Goal: Task Accomplishment & Management: Manage account settings

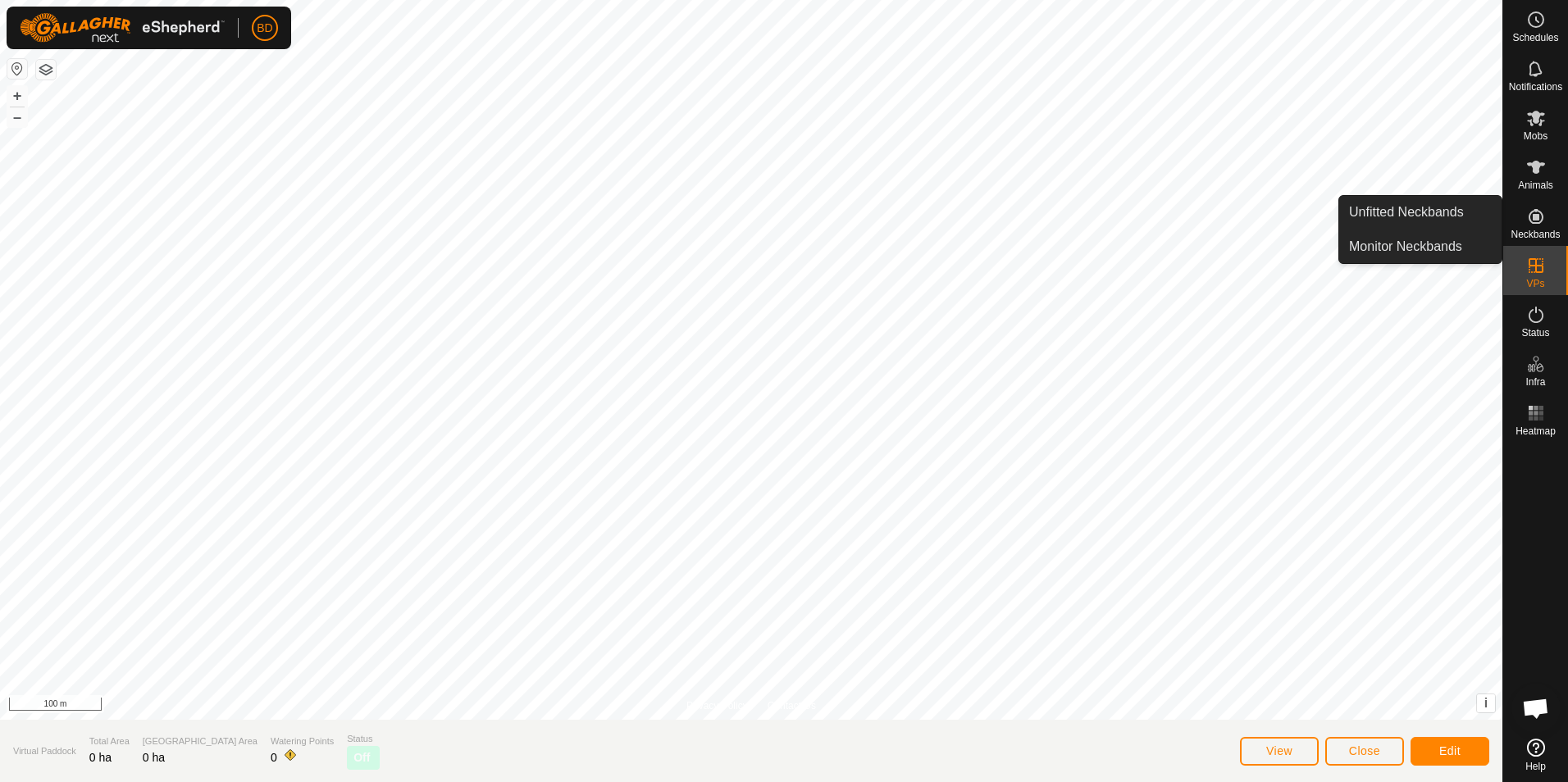
click at [1531, 225] on icon at bounding box center [1536, 217] width 20 height 20
click at [1541, 230] on span "Neckbands" at bounding box center [1535, 234] width 49 height 10
click at [1534, 219] on icon at bounding box center [1536, 217] width 15 height 15
click at [1379, 754] on span "Close" at bounding box center [1365, 751] width 31 height 13
click at [1375, 753] on span "Close" at bounding box center [1365, 751] width 31 height 13
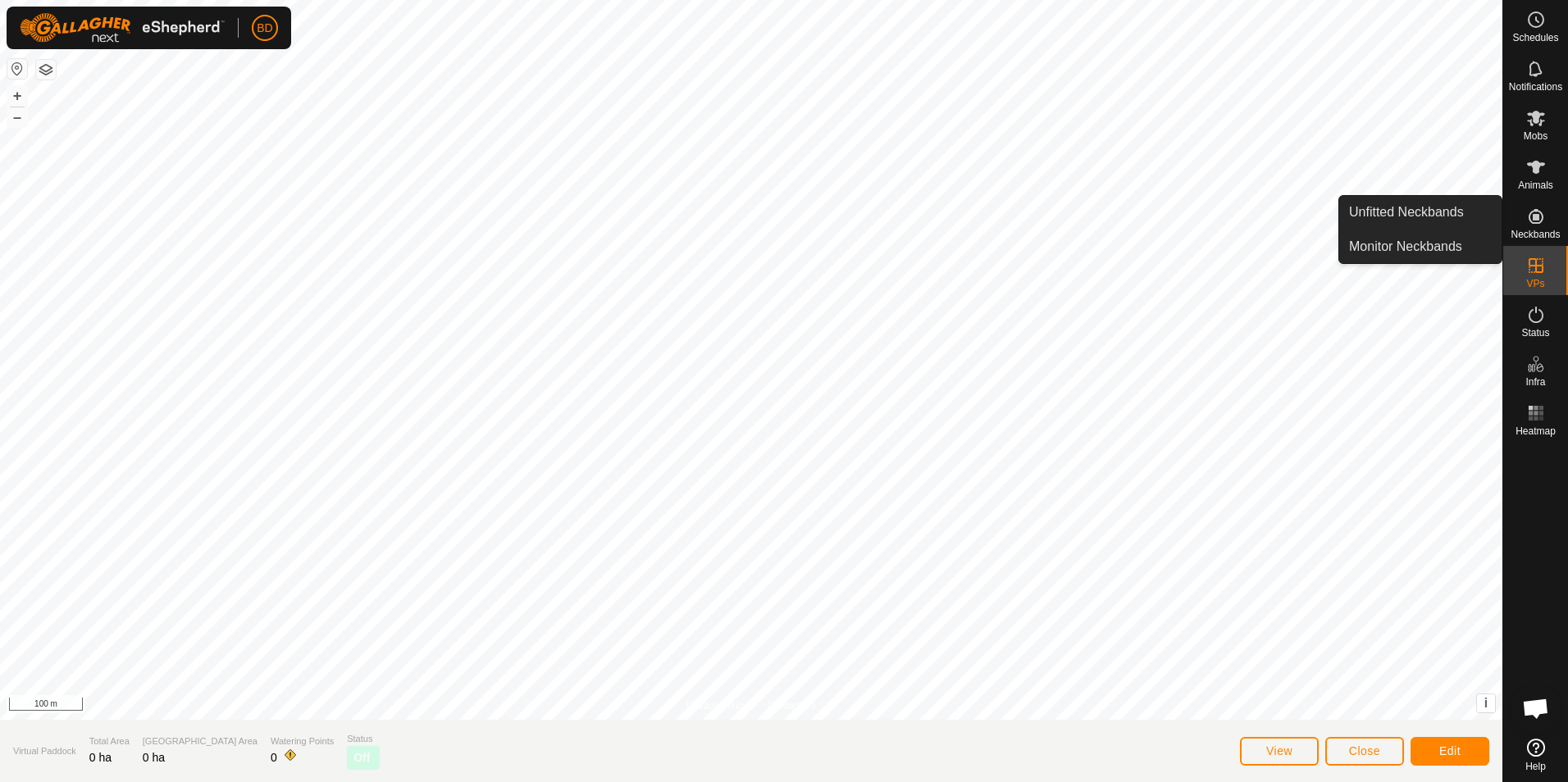
click at [1542, 227] on es-neckbands-svg-icon at bounding box center [1536, 217] width 29 height 26
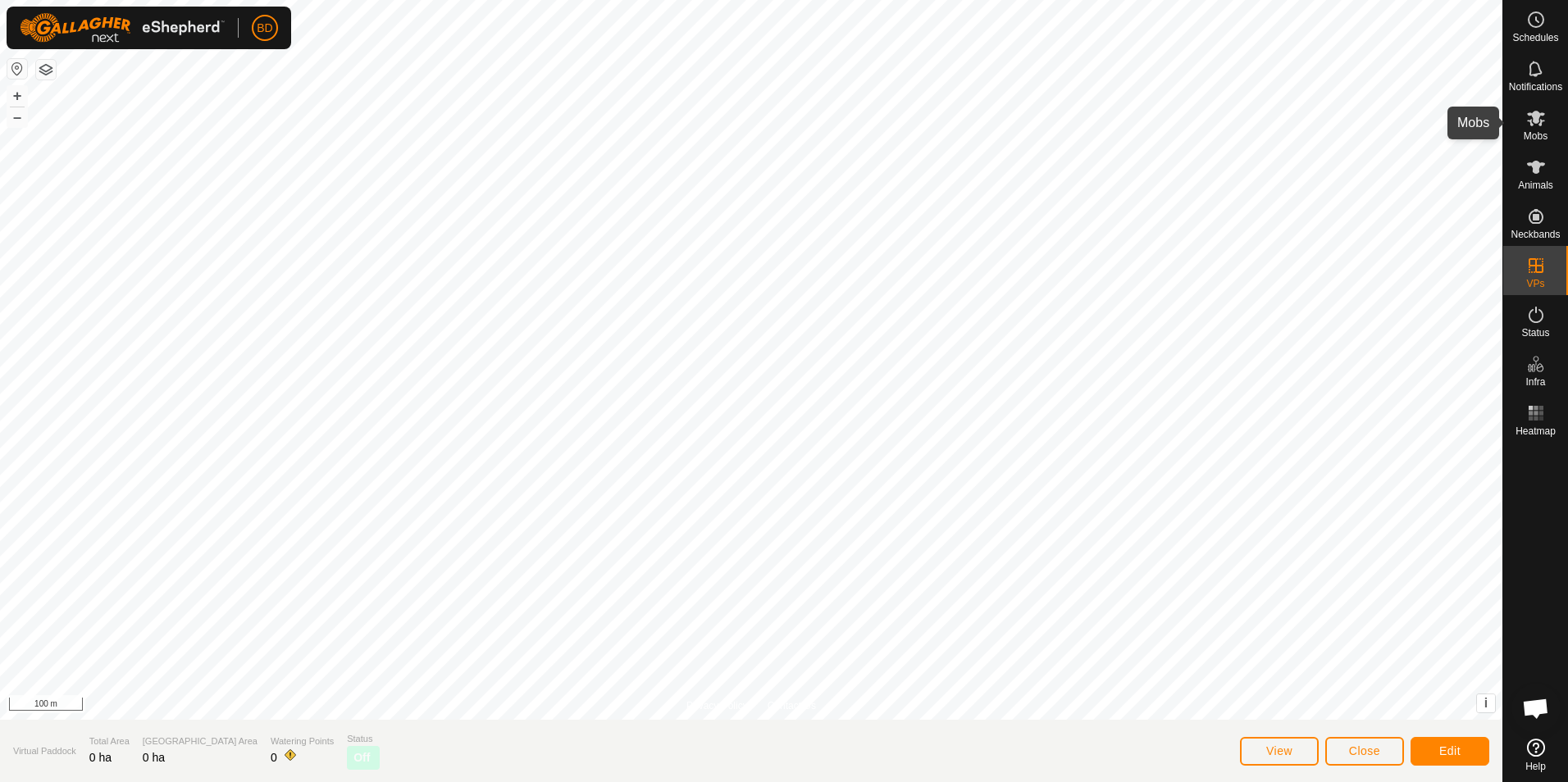
click at [1542, 124] on icon at bounding box center [1536, 118] width 20 height 20
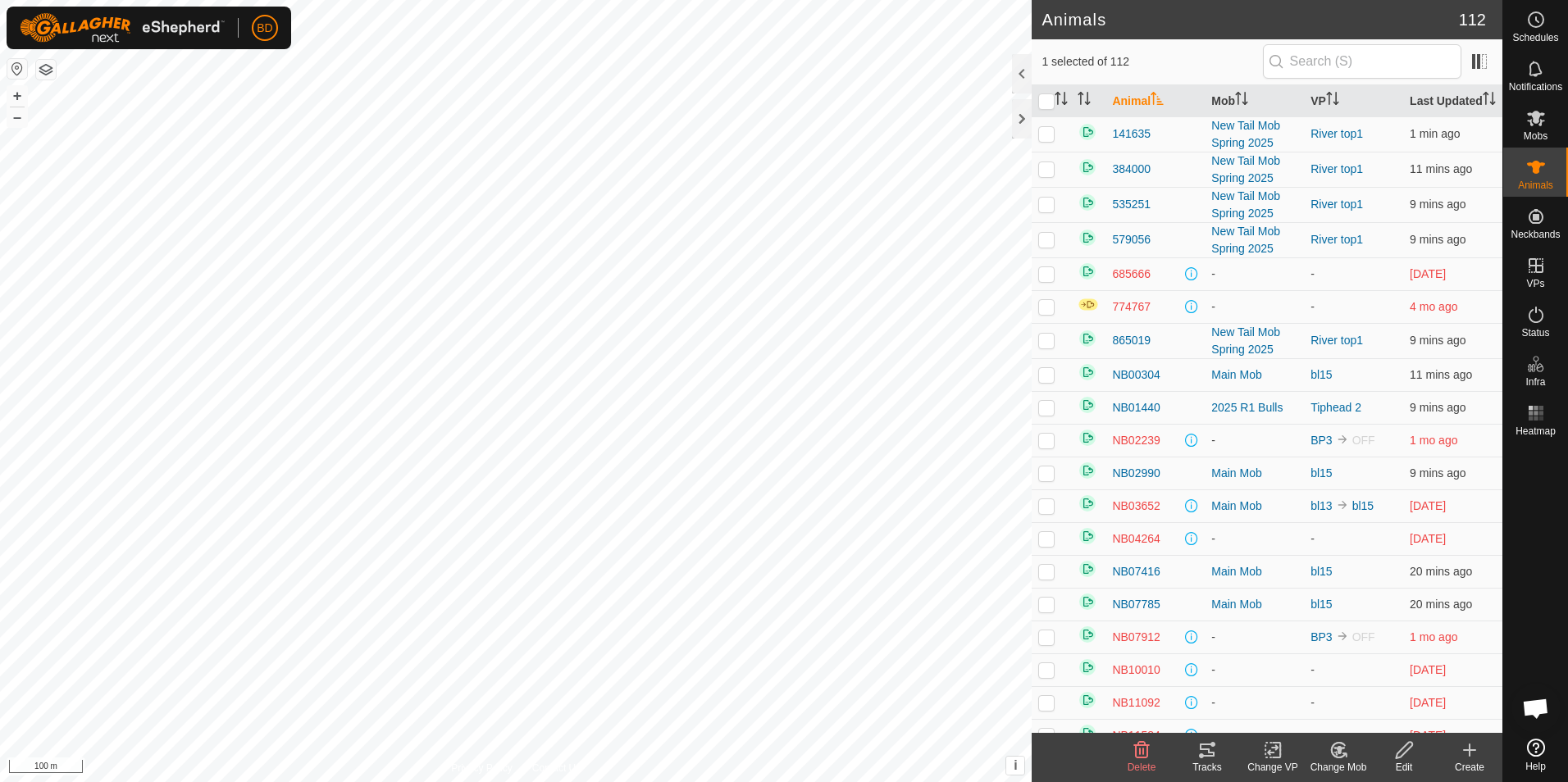
click at [1337, 762] on div "Change Mob" at bounding box center [1339, 767] width 66 height 15
click at [1531, 177] on es-animals-svg-icon at bounding box center [1536, 167] width 29 height 26
click at [1542, 125] on icon at bounding box center [1536, 118] width 20 height 20
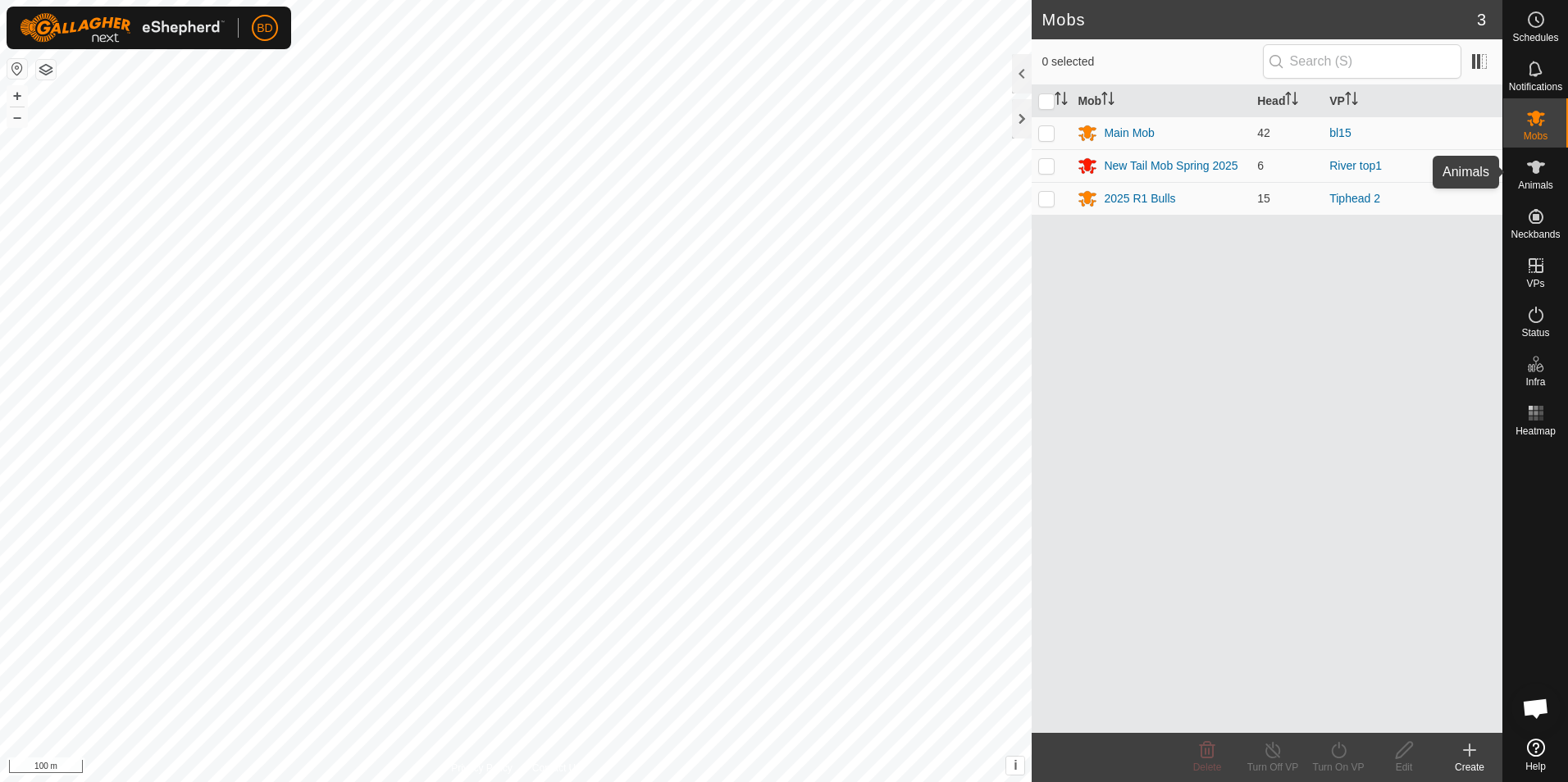
click at [1536, 162] on icon at bounding box center [1536, 167] width 18 height 13
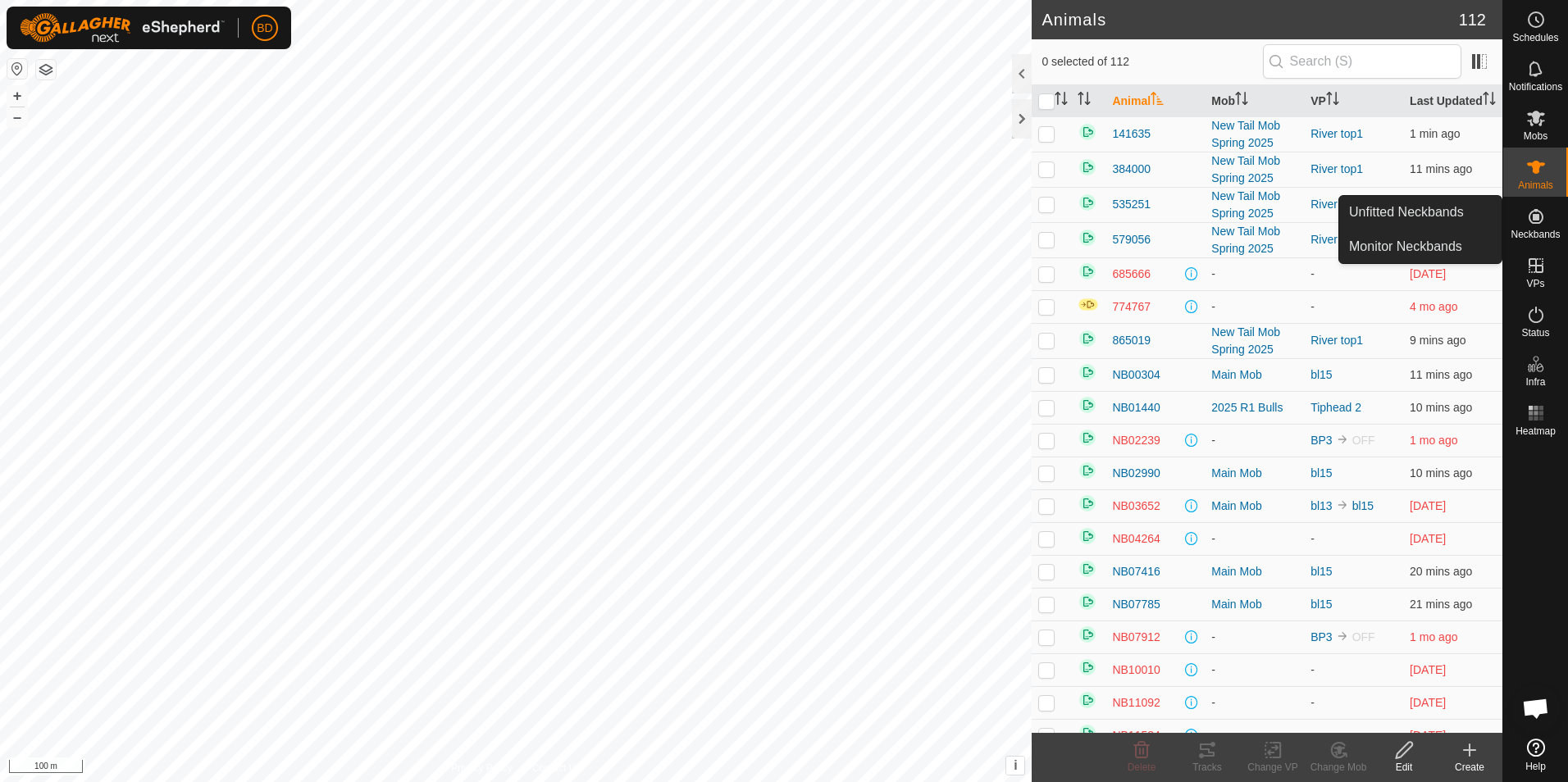
click at [1539, 229] on span "Neckbands" at bounding box center [1535, 234] width 49 height 10
click at [1422, 244] on link "Monitor Neckbands" at bounding box center [1421, 247] width 163 height 33
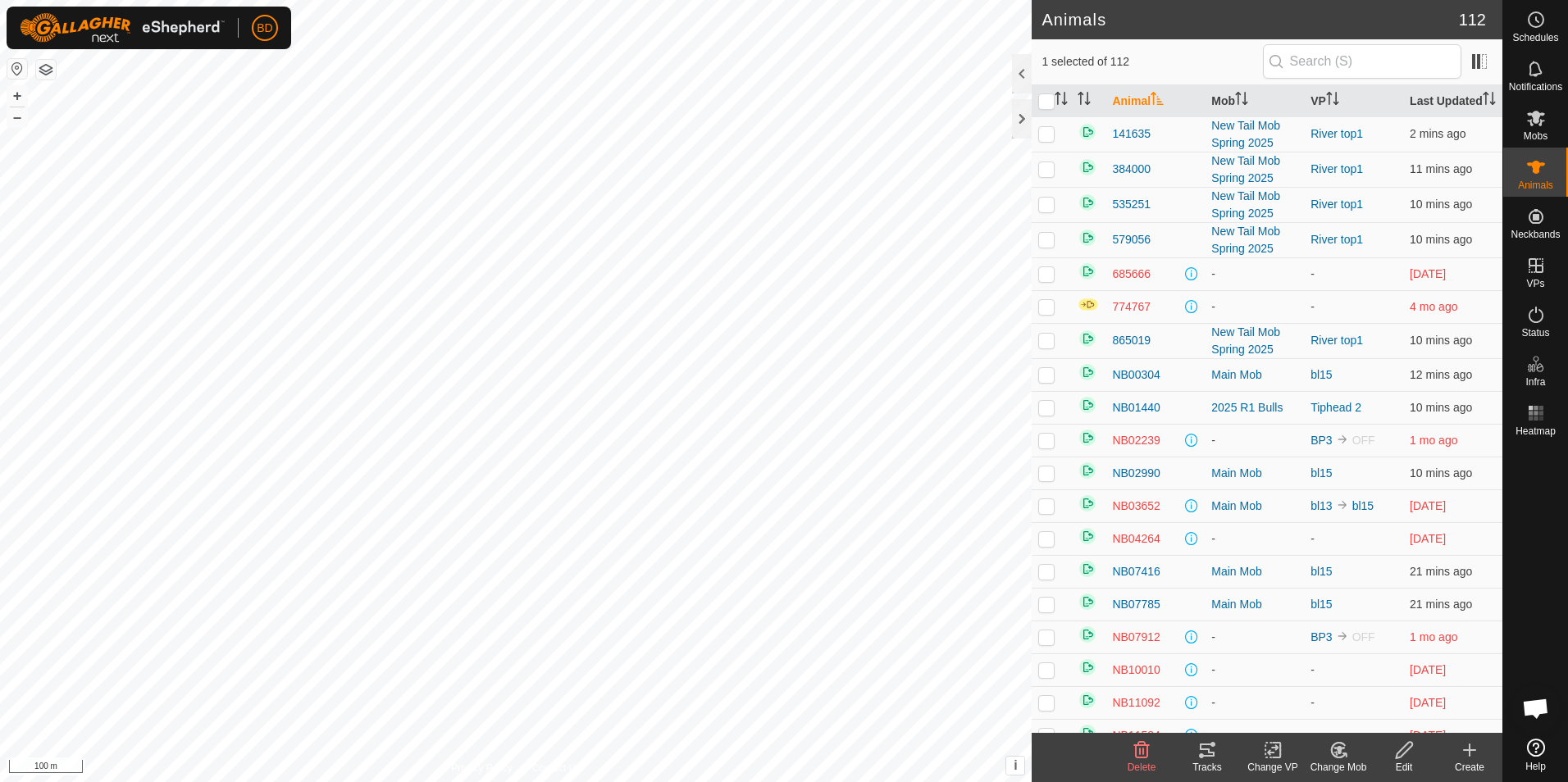
click at [1341, 757] on icon at bounding box center [1338, 750] width 14 height 15
click at [1359, 714] on link "Remove from Mob" at bounding box center [1388, 714] width 163 height 33
checkbox input "false"
click at [1346, 756] on icon at bounding box center [1344, 756] width 4 height 4
click at [1359, 713] on link "Remove from Mob" at bounding box center [1388, 714] width 163 height 33
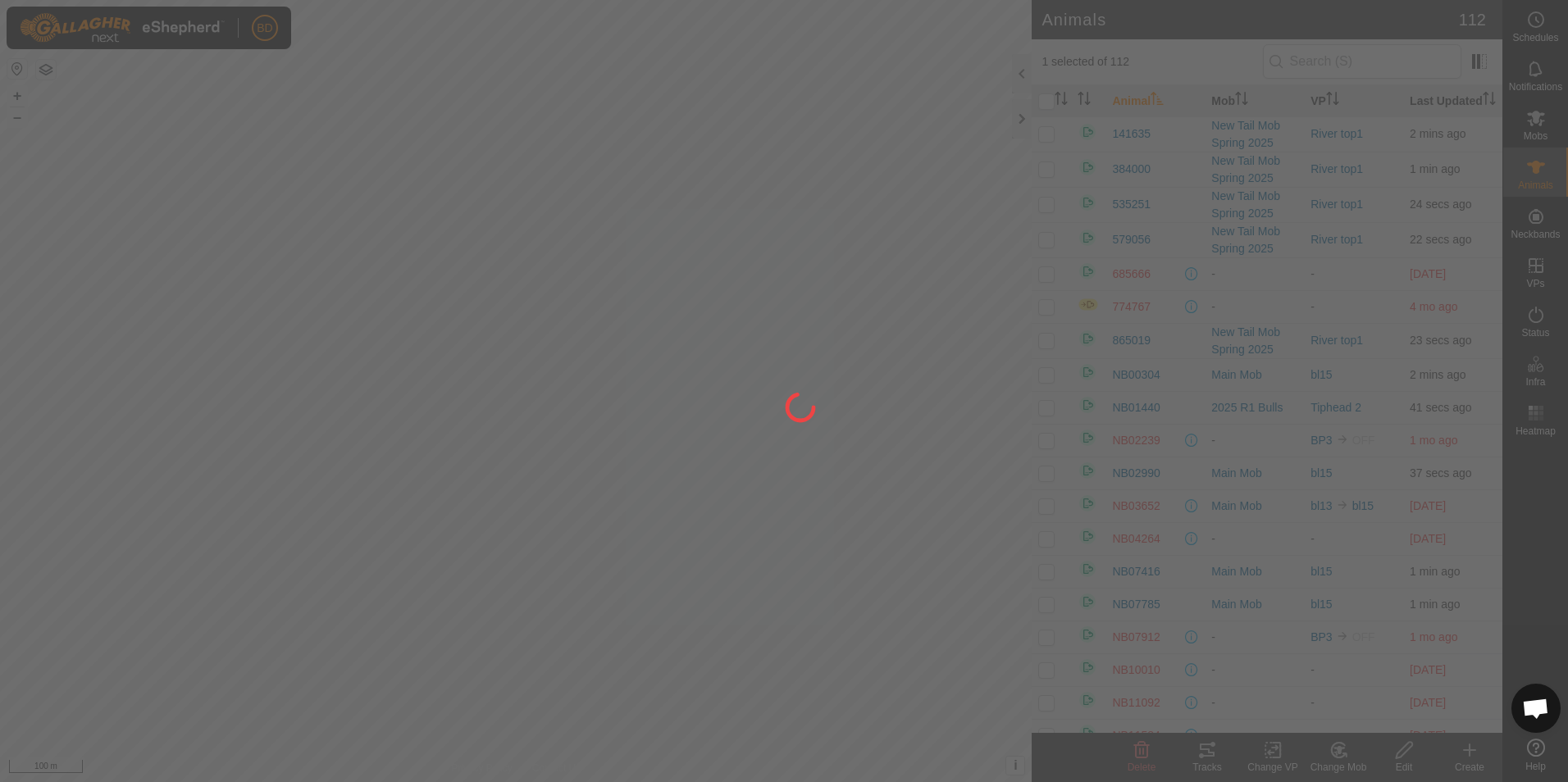
checkbox input "false"
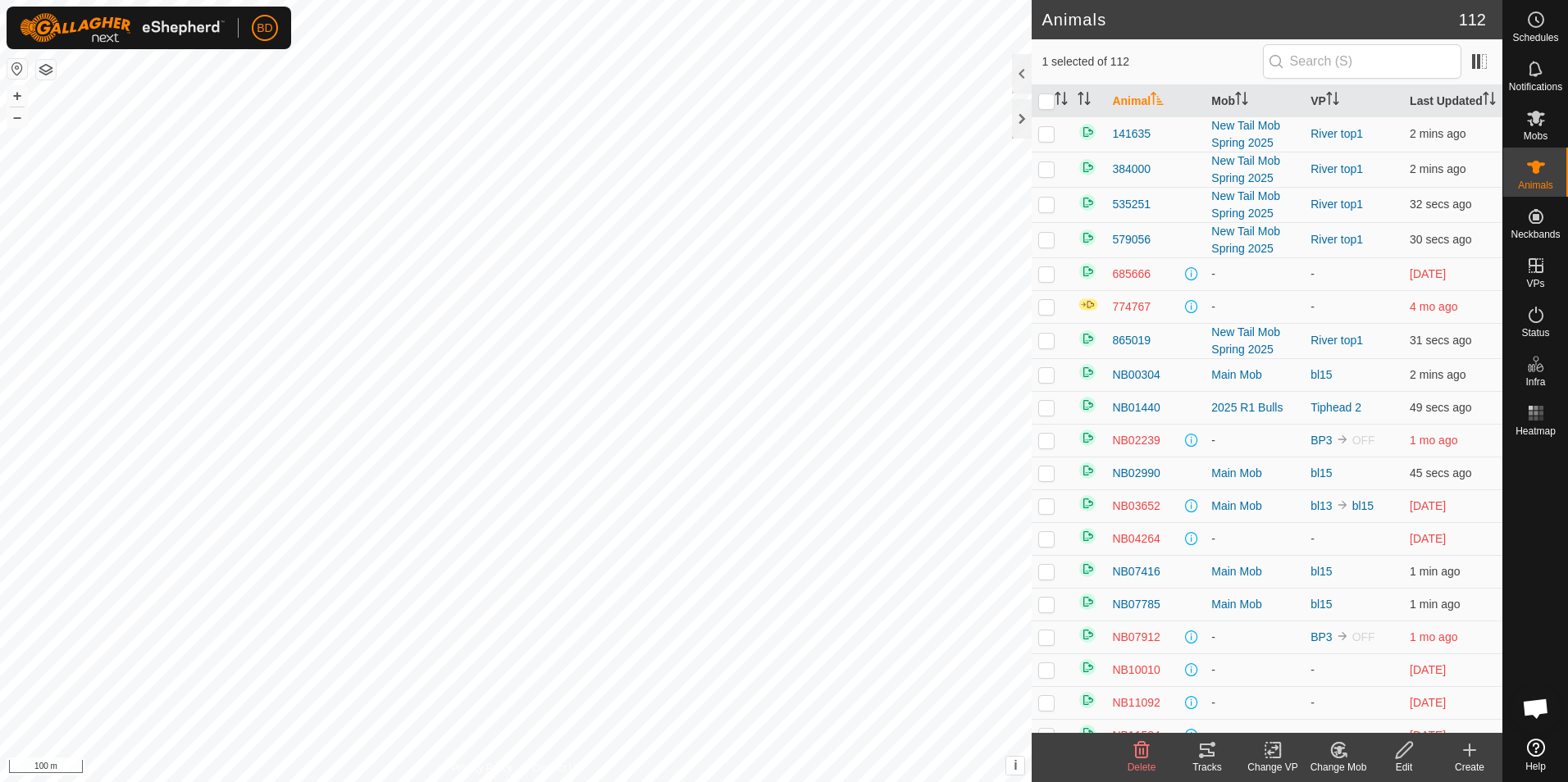
click at [1341, 762] on div "Change Mob" at bounding box center [1339, 767] width 66 height 15
click at [1365, 715] on link "Remove from Mob" at bounding box center [1388, 714] width 163 height 33
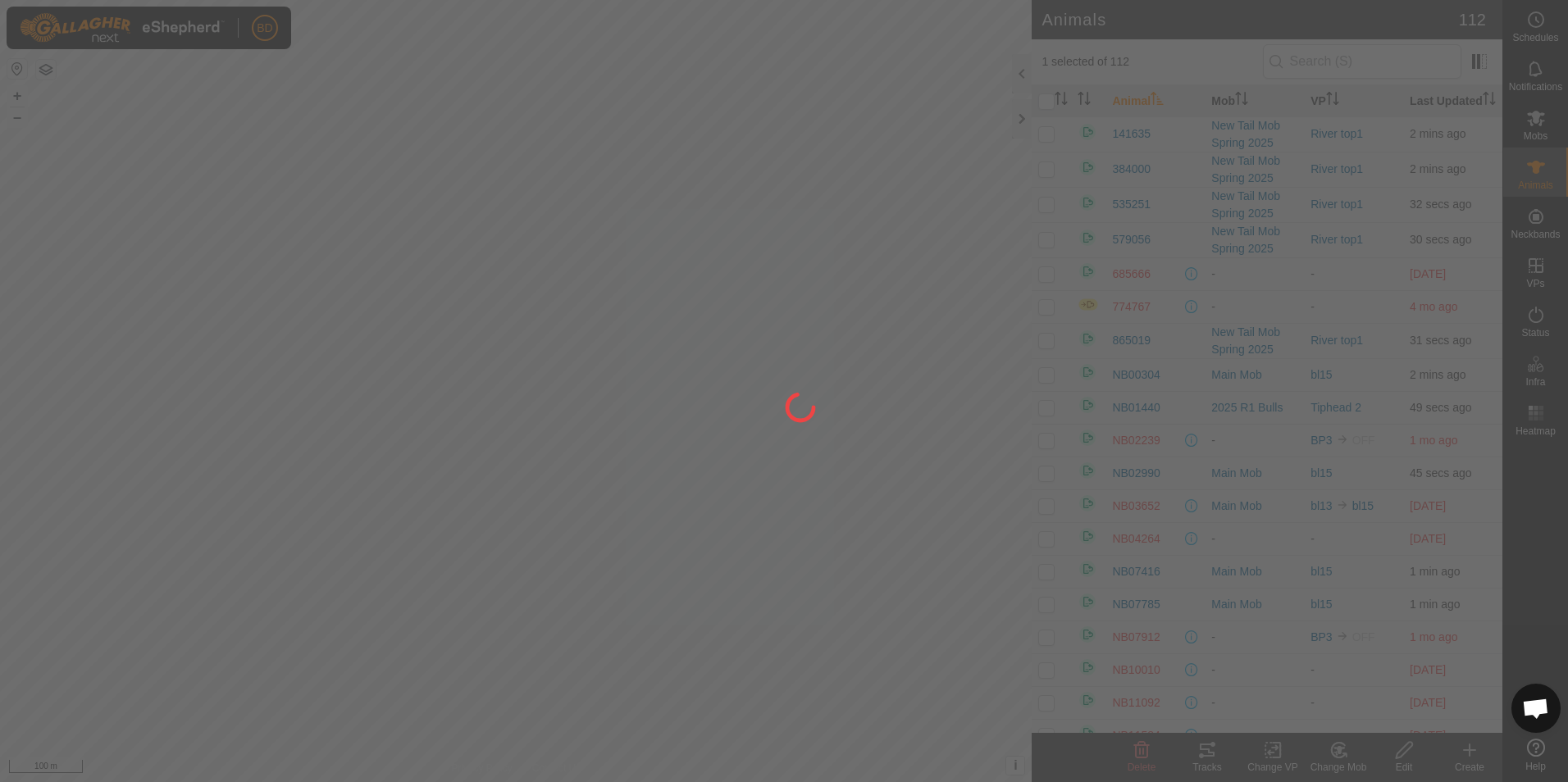
checkbox input "false"
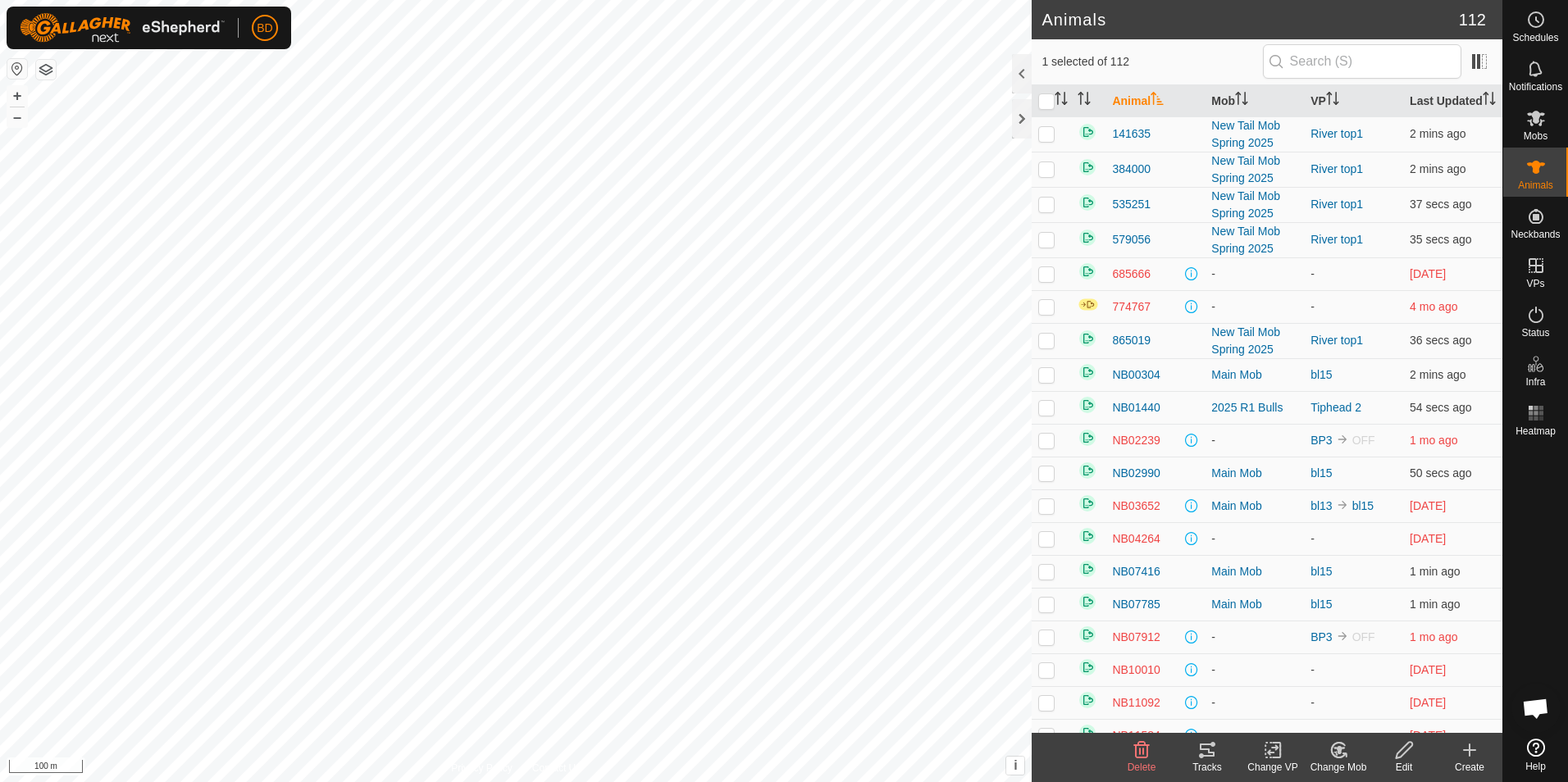
click at [1346, 757] on icon at bounding box center [1339, 751] width 20 height 20
click at [1373, 711] on link "Remove from Mob" at bounding box center [1388, 714] width 163 height 33
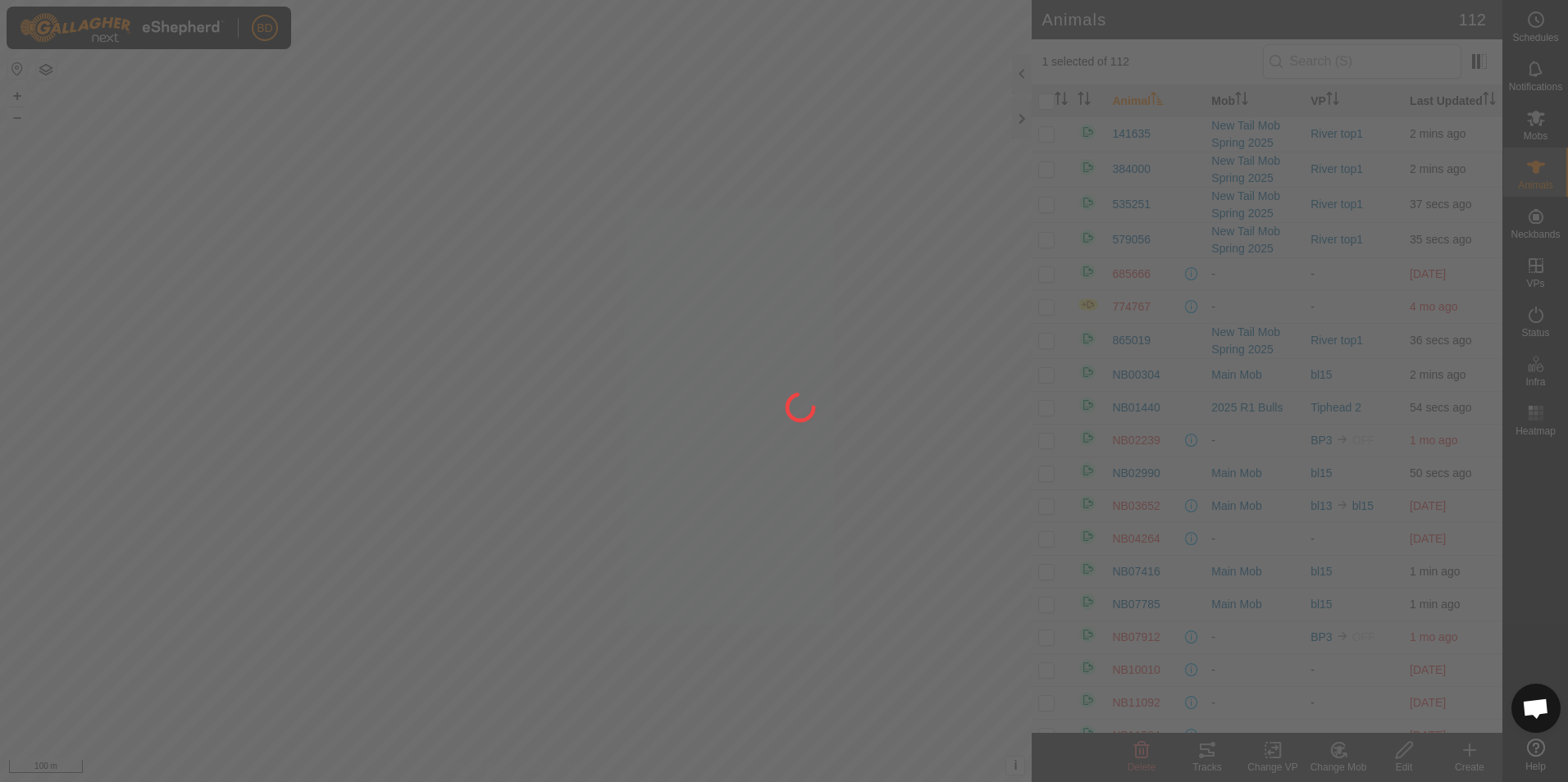
checkbox input "false"
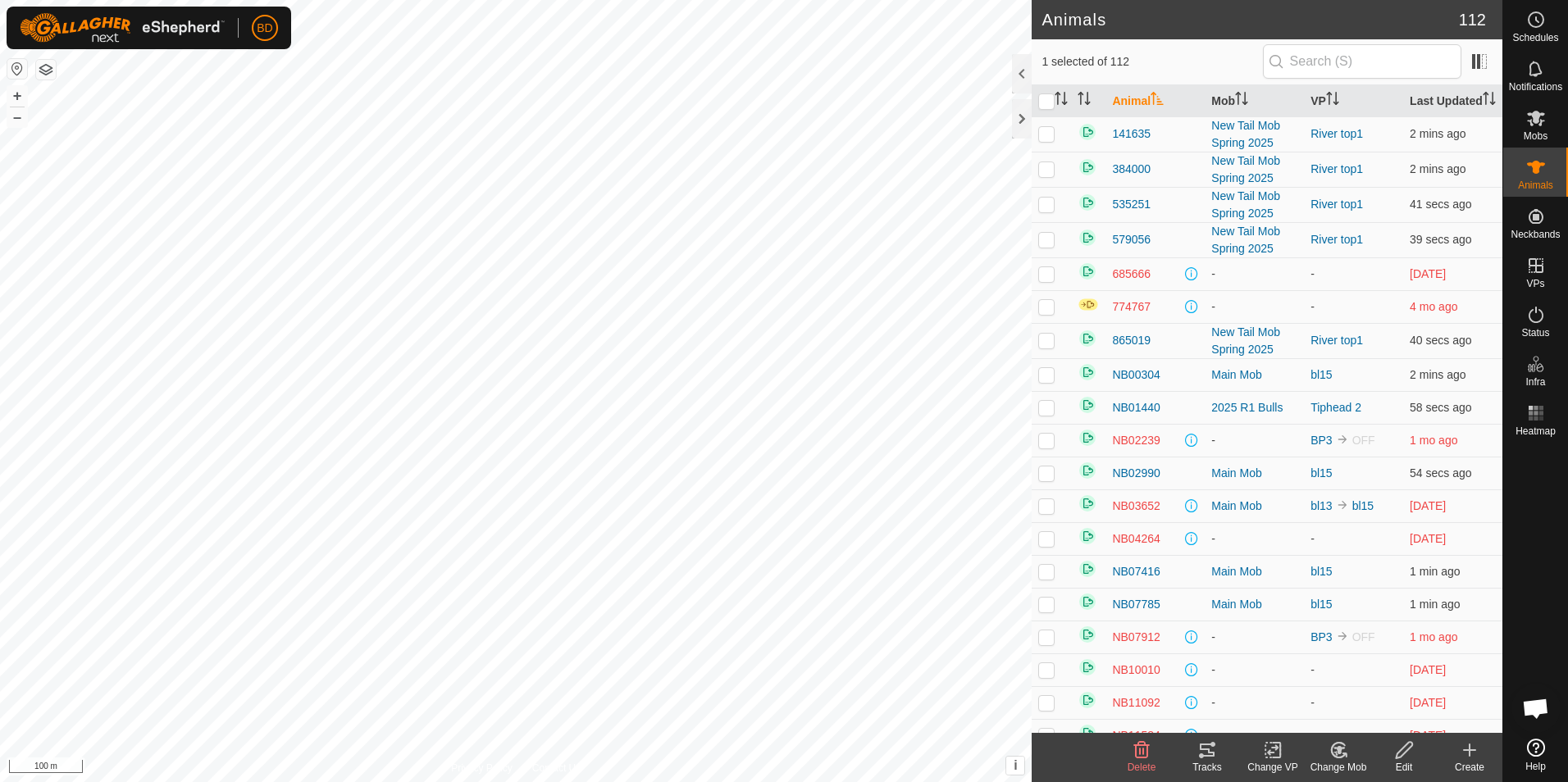
click at [1340, 761] on div "Change Mob" at bounding box center [1339, 767] width 66 height 15
click at [1365, 712] on link "Remove from Mob" at bounding box center [1388, 714] width 163 height 33
checkbox input "false"
click at [1344, 755] on icon at bounding box center [1339, 751] width 20 height 20
click at [1395, 708] on link "Remove from Mob" at bounding box center [1388, 714] width 163 height 33
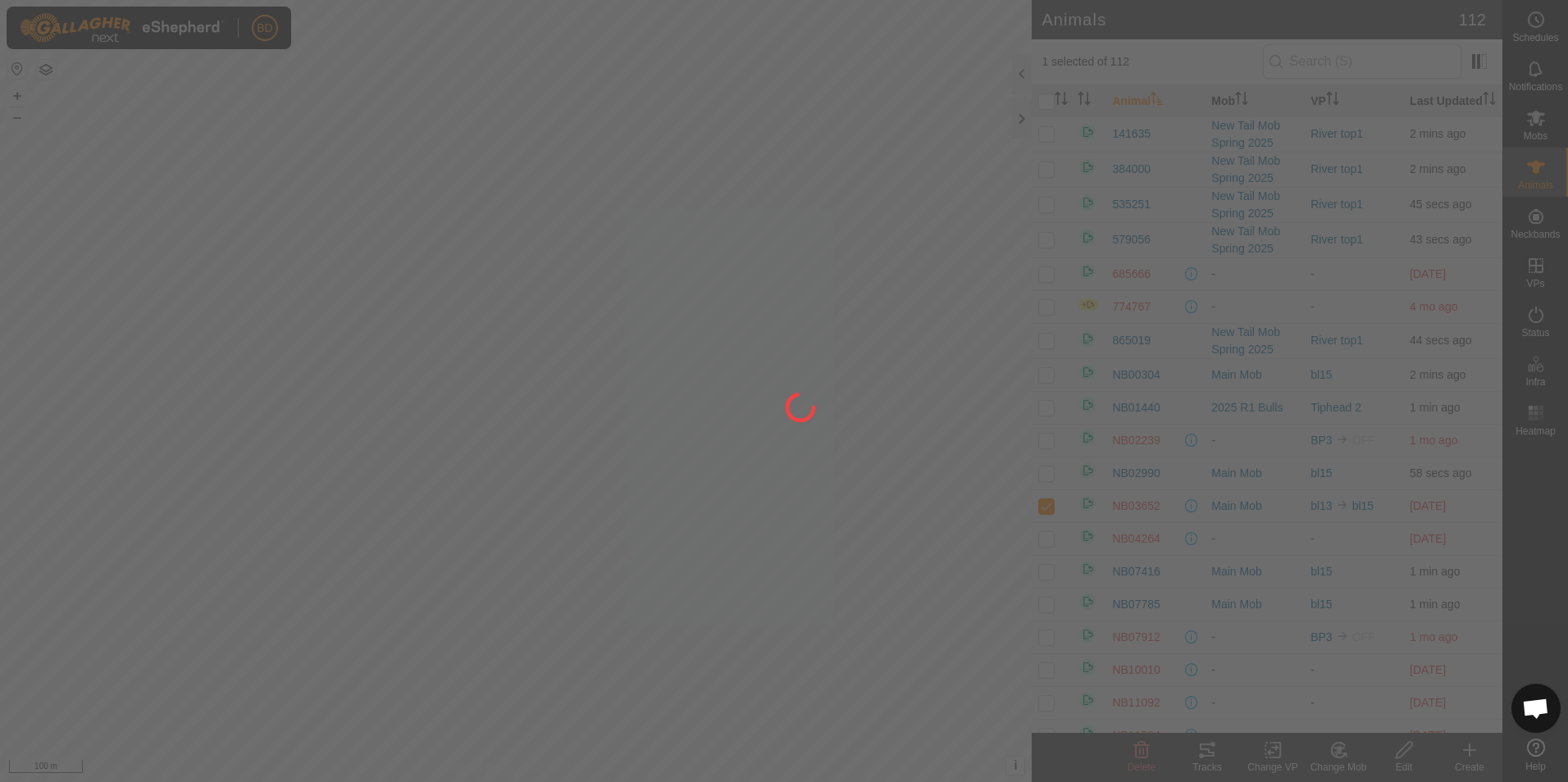
checkbox input "false"
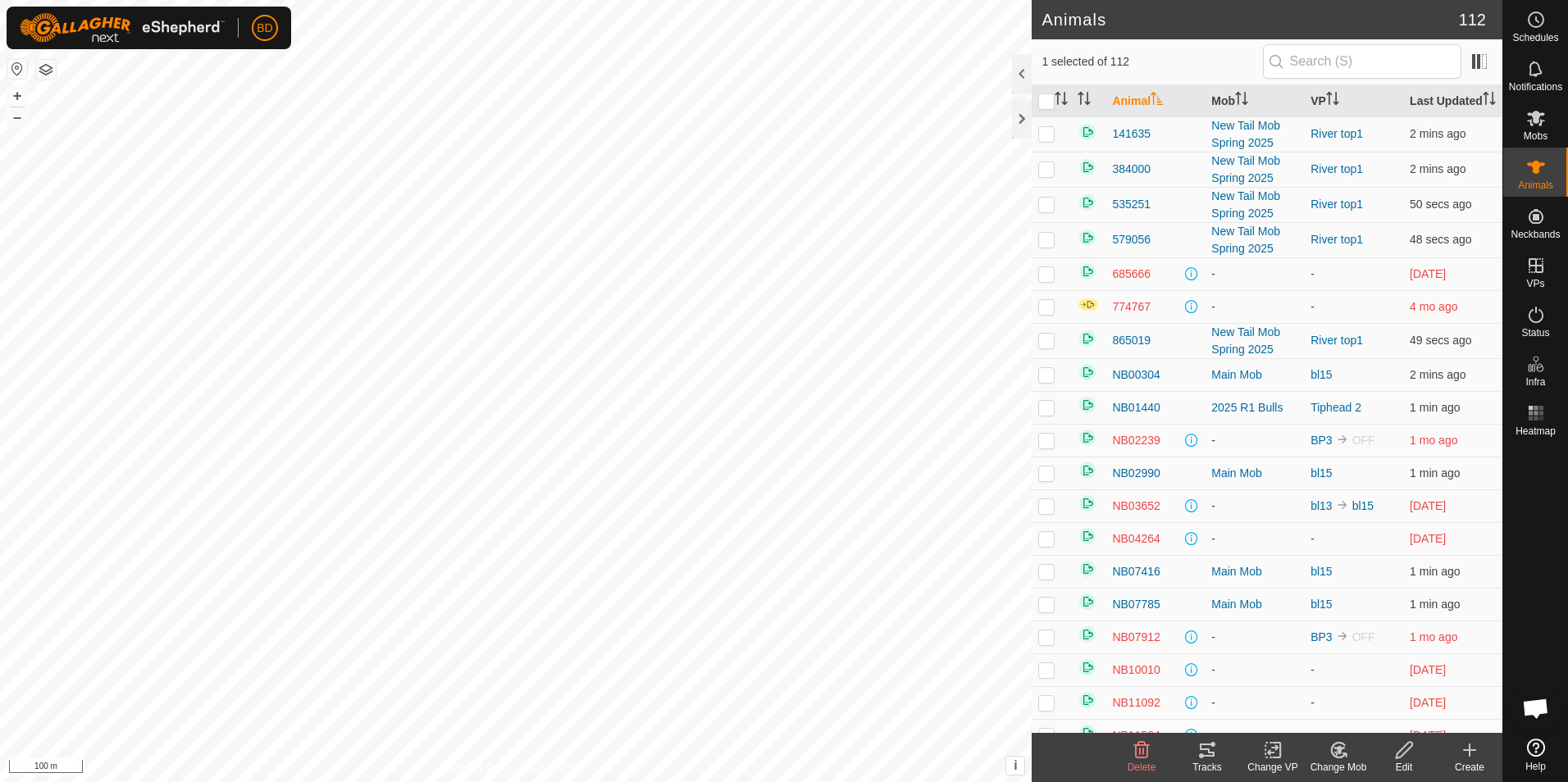
click at [1337, 754] on icon at bounding box center [1339, 751] width 20 height 20
click at [1412, 709] on link "Remove from Mob" at bounding box center [1388, 714] width 163 height 33
checkbox input "false"
click at [1540, 124] on icon at bounding box center [1536, 118] width 18 height 16
